Goal: Find specific page/section: Find specific page/section

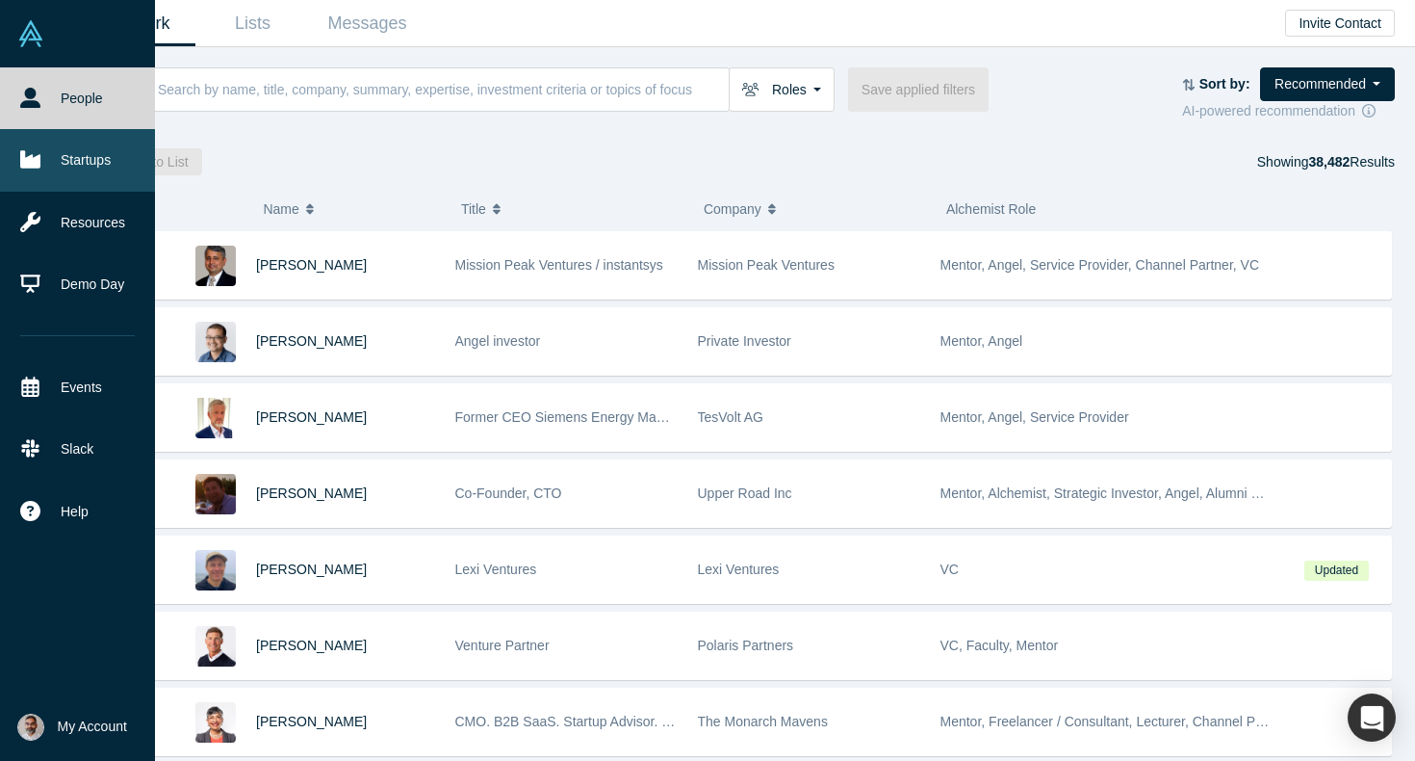
click at [33, 161] on icon at bounding box center [30, 159] width 20 height 17
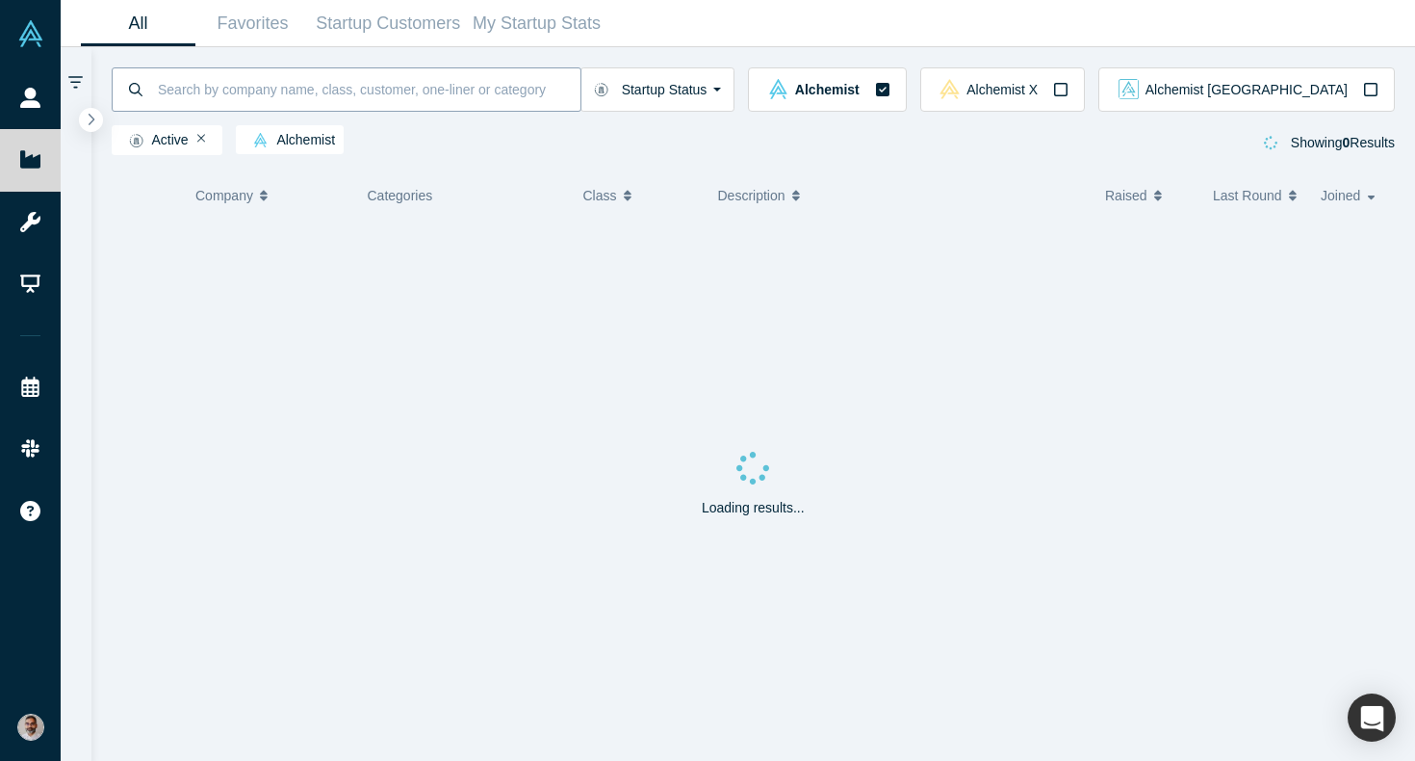
click at [276, 91] on input at bounding box center [368, 88] width 425 height 45
type input "sellwizr"
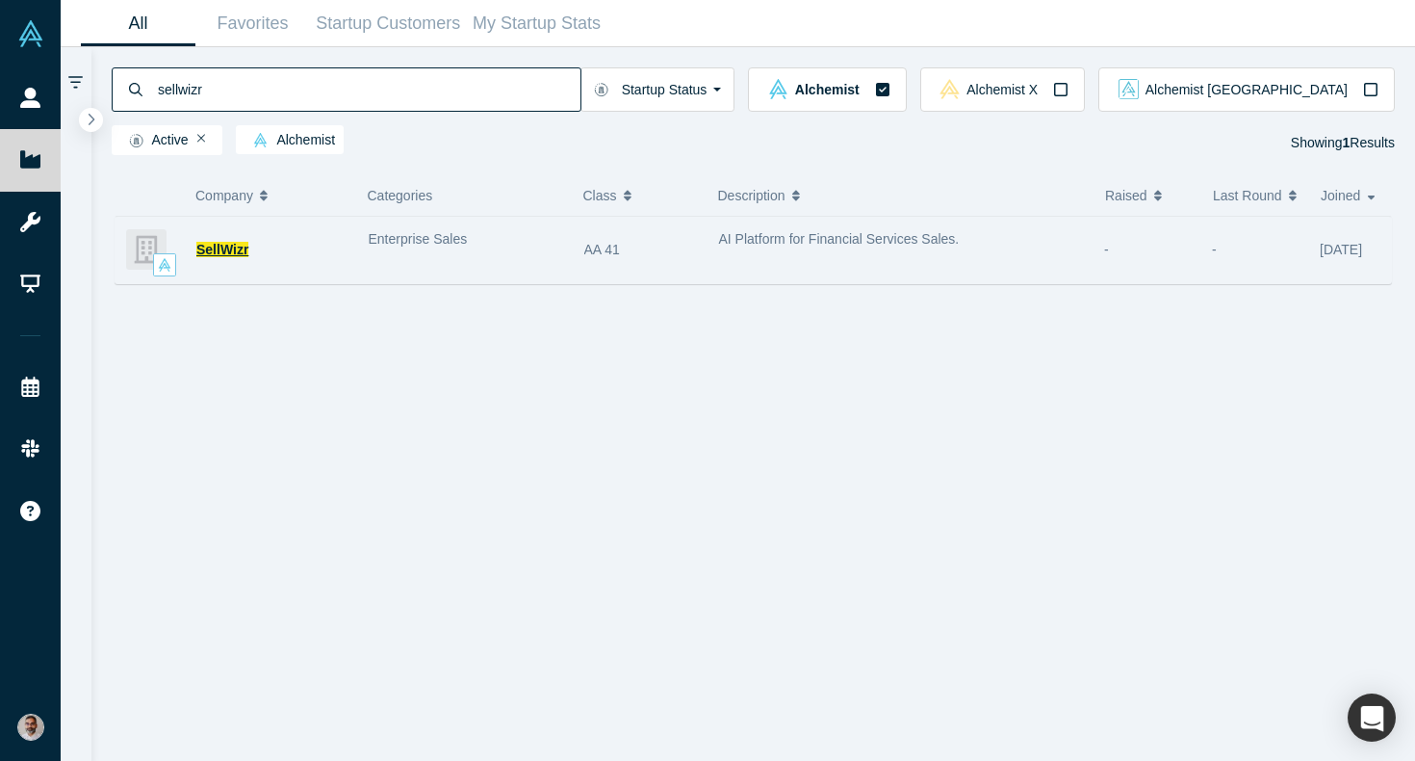
click at [230, 244] on span "SellWizr" at bounding box center [222, 249] width 52 height 15
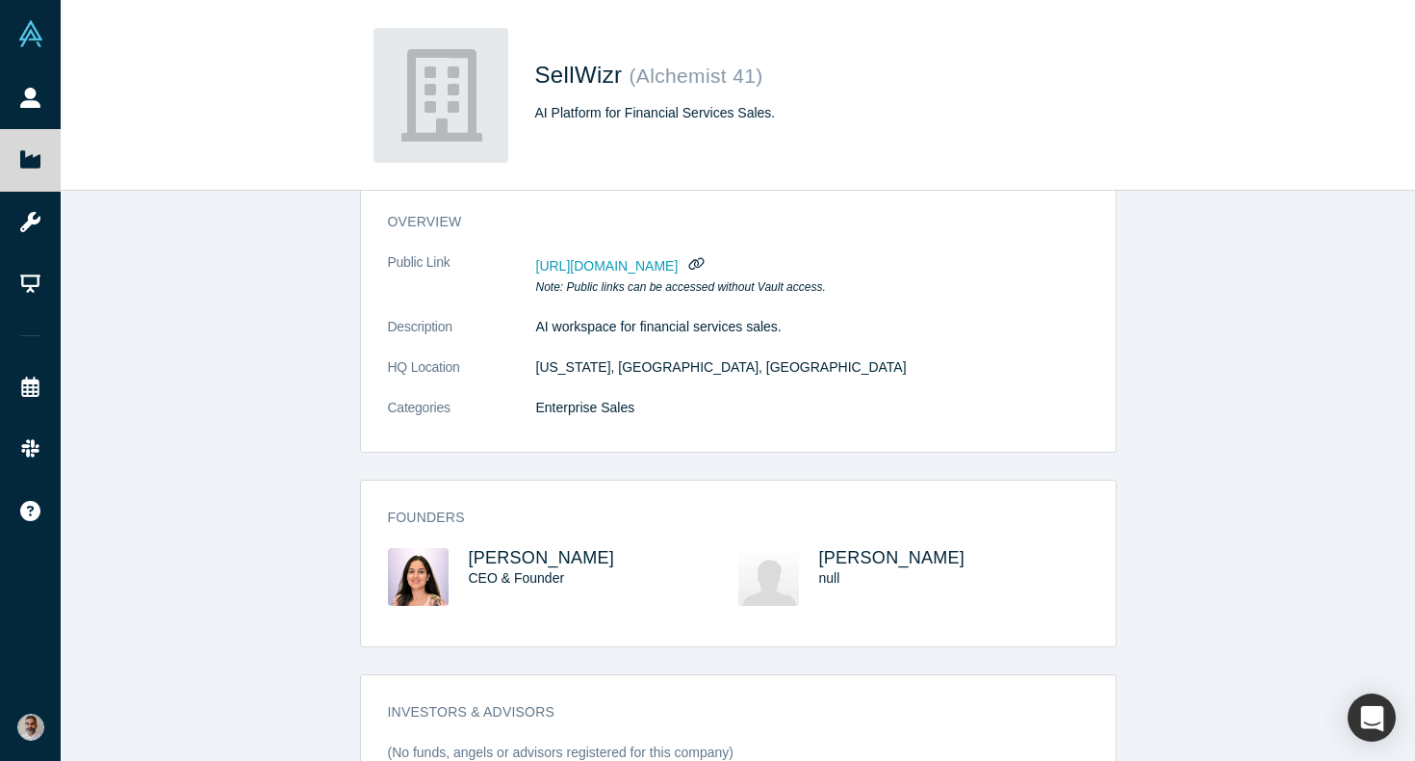
scroll to position [143, 0]
